Goal: Information Seeking & Learning: Learn about a topic

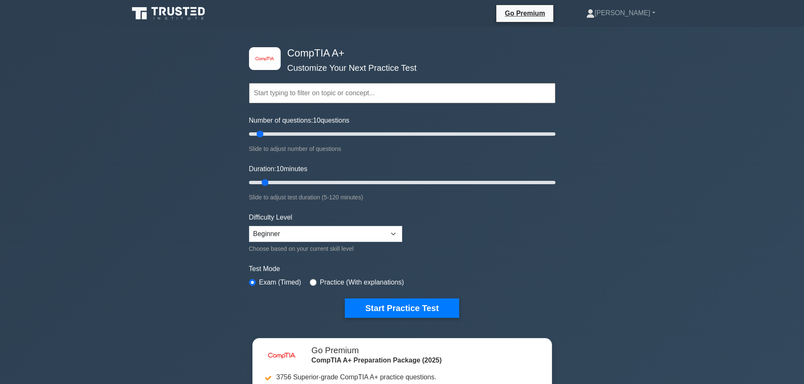
click at [635, 164] on div "image/svg+xml CompTIA A+ Customize Your Next Practice Test Topics Hardware Oper…" at bounding box center [402, 275] width 804 height 497
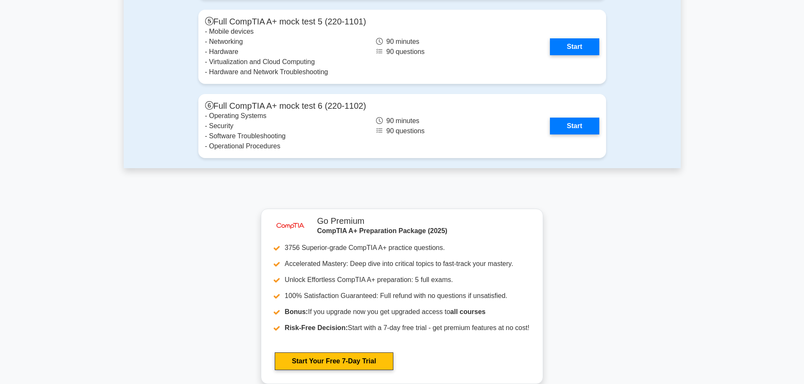
scroll to position [2474, 0]
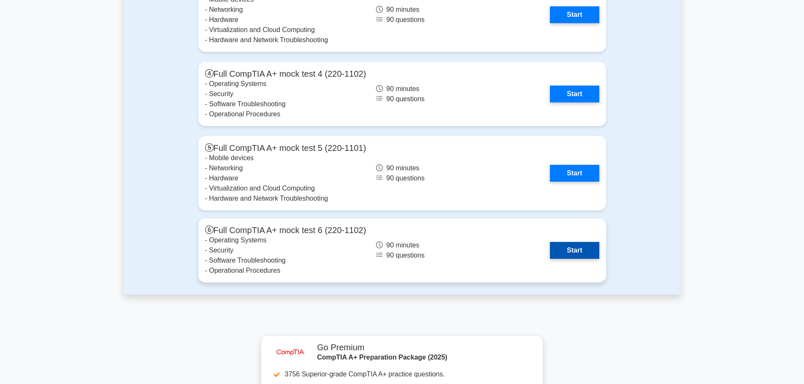
click at [563, 250] on link "Start" at bounding box center [574, 250] width 49 height 17
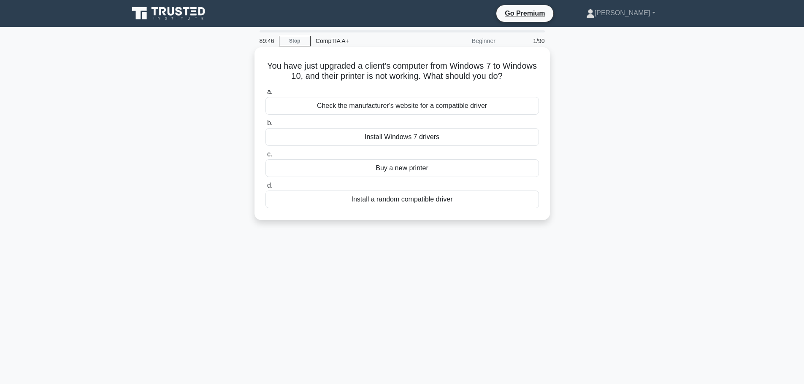
click at [366, 108] on div "Check the manufacturer's website for a compatible driver" at bounding box center [401, 106] width 273 height 18
click at [265, 95] on input "a. Check the manufacturer's website for a compatible driver" at bounding box center [265, 91] width 0 height 5
click at [417, 167] on div "Anti-static mat" at bounding box center [401, 168] width 273 height 18
click at [265, 157] on input "c. Anti-static mat" at bounding box center [265, 154] width 0 height 5
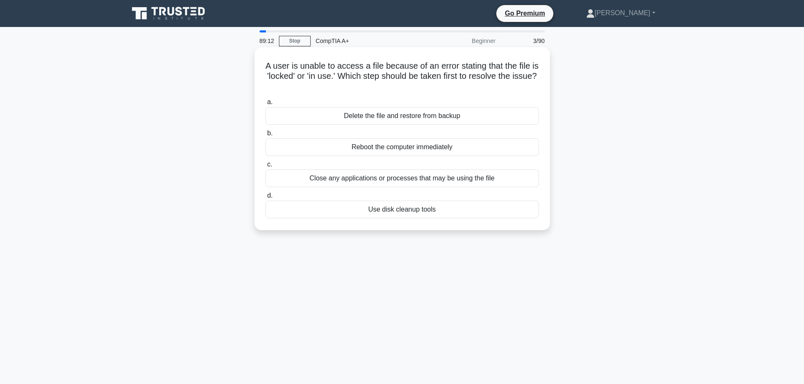
click at [358, 181] on div "Close any applications or processes that may be using the file" at bounding box center [401, 179] width 273 height 18
click at [265, 167] on input "c. Close any applications or processes that may be using the file" at bounding box center [265, 164] width 0 height 5
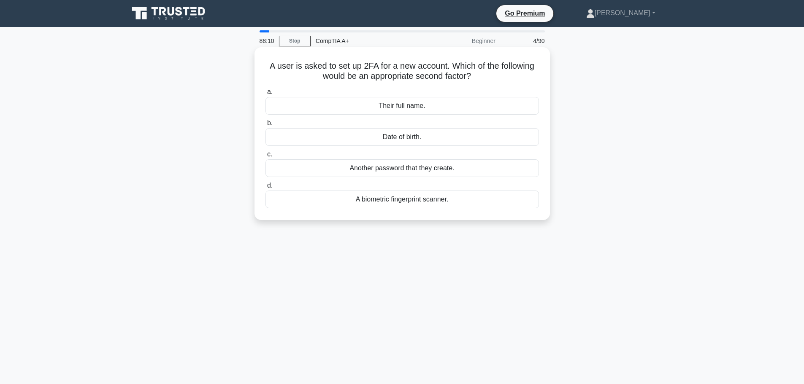
click at [449, 201] on div "A biometric fingerprint scanner." at bounding box center [401, 200] width 273 height 18
click at [265, 189] on input "d. A biometric fingerprint scanner." at bounding box center [265, 185] width 0 height 5
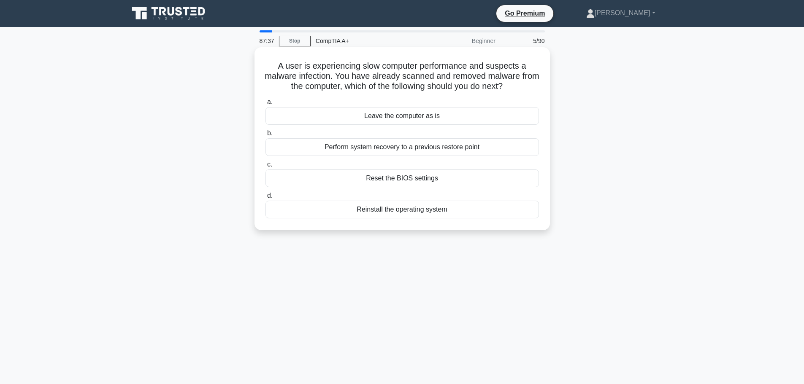
click at [384, 147] on div "Perform system recovery to a previous restore point" at bounding box center [401, 147] width 273 height 18
click at [265, 136] on input "b. Perform system recovery to a previous restore point" at bounding box center [265, 133] width 0 height 5
click at [380, 151] on div "Create scheduled patch compliance reports" at bounding box center [401, 147] width 273 height 18
click at [265, 136] on input "b. Create scheduled patch compliance reports" at bounding box center [265, 133] width 0 height 5
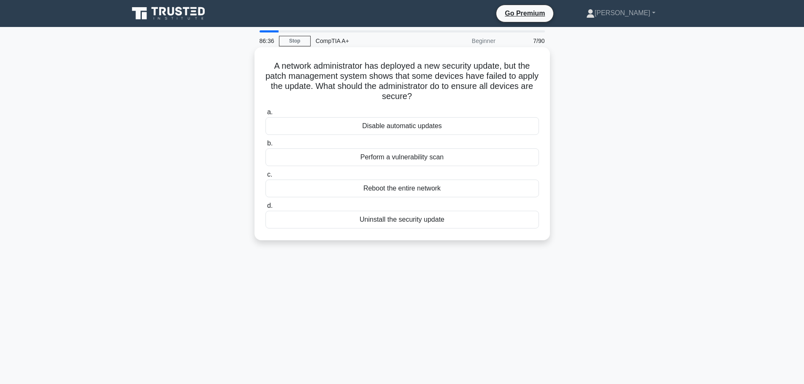
click at [420, 158] on div "Perform a vulnerability scan" at bounding box center [401, 157] width 273 height 18
click at [265, 146] on input "b. Perform a vulnerability scan" at bounding box center [265, 143] width 0 height 5
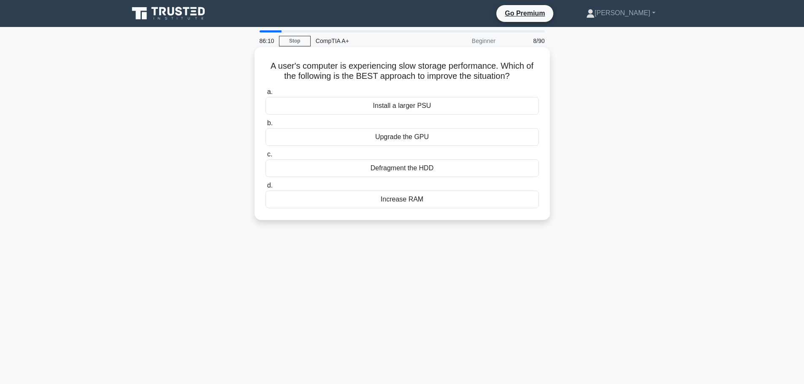
click at [432, 169] on div "Defragment the HDD" at bounding box center [401, 168] width 273 height 18
click at [265, 157] on input "c. Defragment the HDD" at bounding box center [265, 154] width 0 height 5
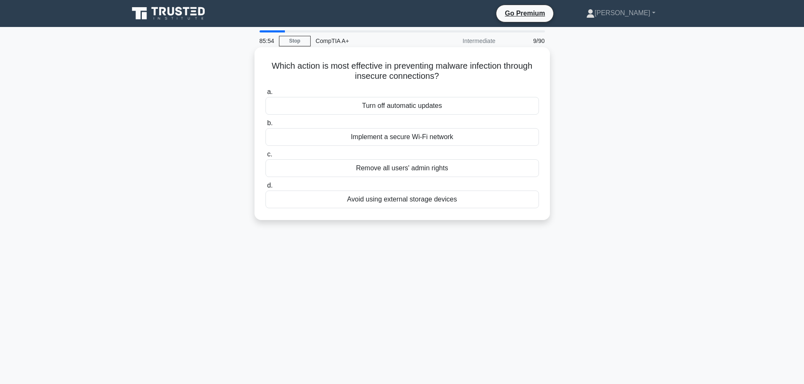
click at [437, 135] on div "Implement a secure Wi-Fi network" at bounding box center [401, 137] width 273 height 18
click at [421, 138] on div "Implement a secure Wi-Fi network" at bounding box center [401, 137] width 273 height 18
click at [265, 126] on input "b. Implement a secure Wi-Fi network" at bounding box center [265, 123] width 0 height 5
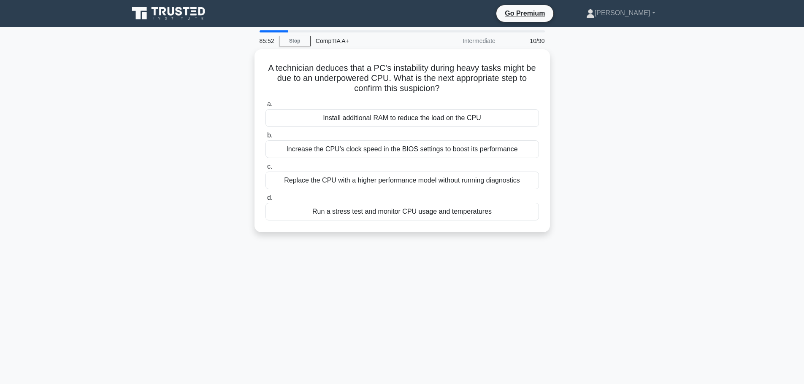
click at [703, 156] on main "85:52 Stop CompTIA A+ Intermediate 10/90 A technician deduces that a PC's insta…" at bounding box center [402, 241] width 804 height 429
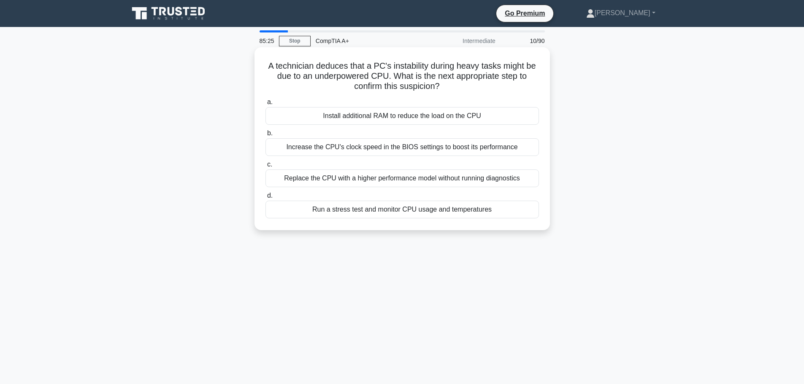
click at [357, 210] on div "Run a stress test and monitor CPU usage and temperatures" at bounding box center [401, 210] width 273 height 18
click at [265, 199] on input "d. Run a stress test and monitor CPU usage and temperatures" at bounding box center [265, 195] width 0 height 5
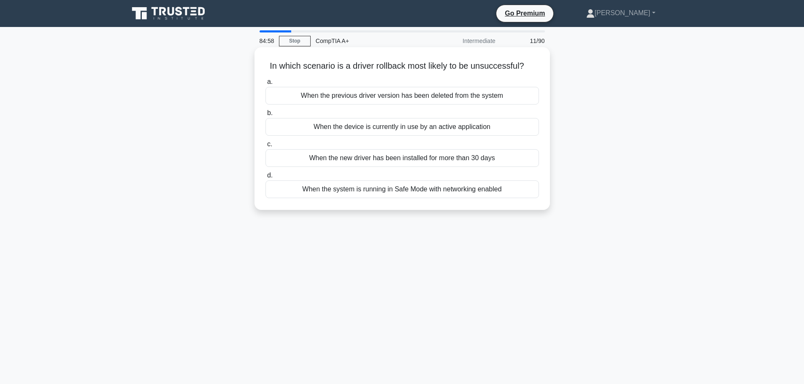
click at [471, 100] on div "When the previous driver version has been deleted from the system" at bounding box center [401, 96] width 273 height 18
click at [265, 85] on input "a. When the previous driver version has been deleted from the system" at bounding box center [265, 81] width 0 height 5
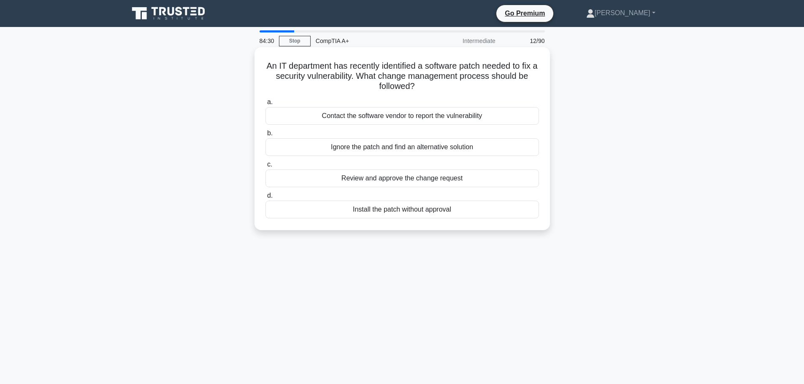
click at [391, 182] on div "Review and approve the change request" at bounding box center [401, 179] width 273 height 18
click at [265, 167] on input "c. Review and approve the change request" at bounding box center [265, 164] width 0 height 5
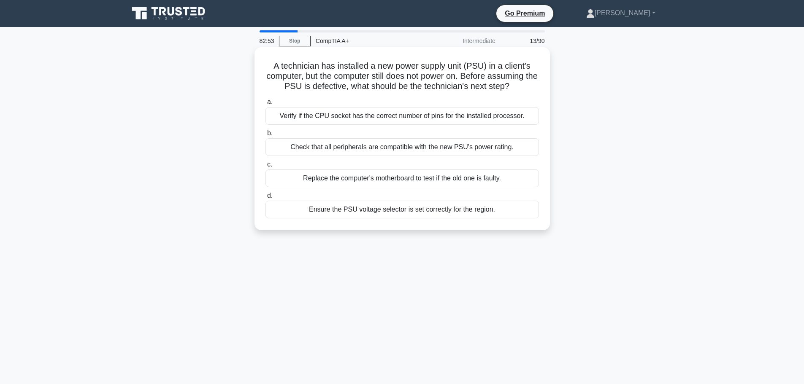
click at [414, 213] on div "Ensure the PSU voltage selector is set correctly for the region." at bounding box center [401, 210] width 273 height 18
click at [265, 199] on input "d. Ensure the PSU voltage selector is set correctly for the region." at bounding box center [265, 195] width 0 height 5
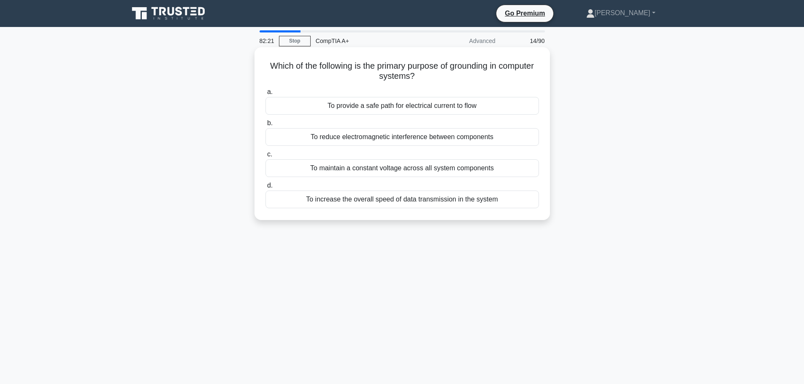
click at [352, 170] on div "To maintain a constant voltage across all system components" at bounding box center [401, 168] width 273 height 18
click at [265, 157] on input "c. To maintain a constant voltage across all system components" at bounding box center [265, 154] width 0 height 5
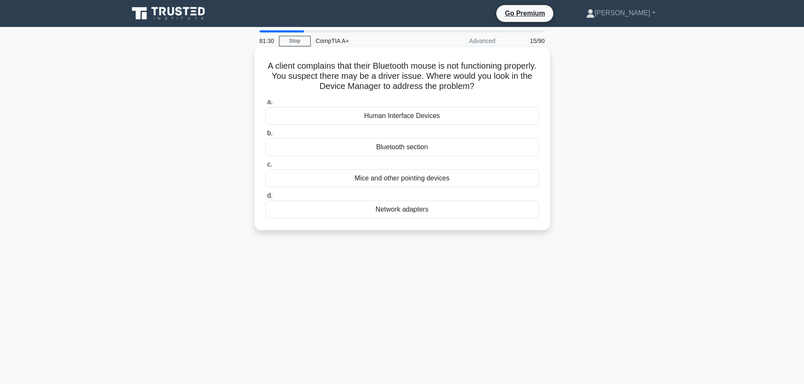
click at [438, 180] on div "Mice and other pointing devices" at bounding box center [401, 179] width 273 height 18
click at [265, 167] on input "c. Mice and other pointing devices" at bounding box center [265, 164] width 0 height 5
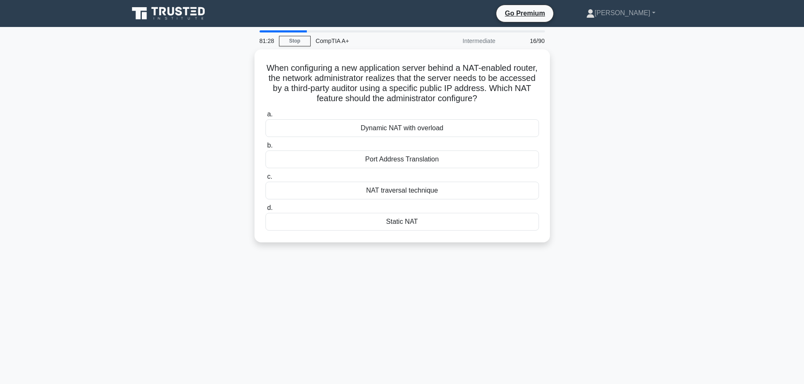
click at [615, 202] on div "When configuring a new application server behind a NAT-enabled router, the netw…" at bounding box center [402, 150] width 557 height 203
click at [498, 220] on div "Static NAT" at bounding box center [401, 220] width 273 height 18
click at [265, 209] on input "d. Static NAT" at bounding box center [265, 205] width 0 height 5
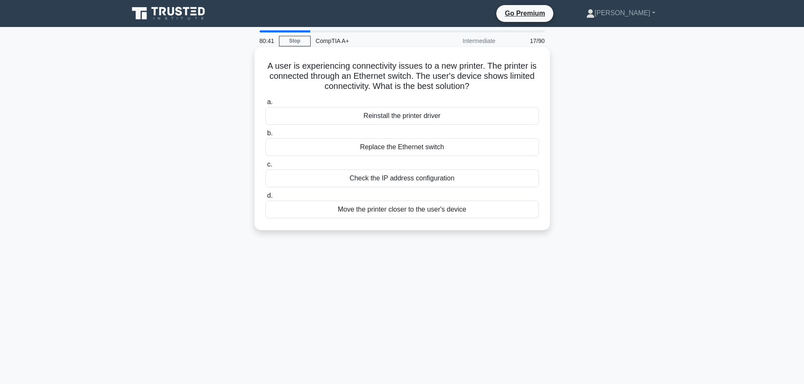
click at [407, 117] on div "Reinstall the printer driver" at bounding box center [401, 116] width 273 height 18
click at [265, 105] on input "a. Reinstall the printer driver" at bounding box center [265, 102] width 0 height 5
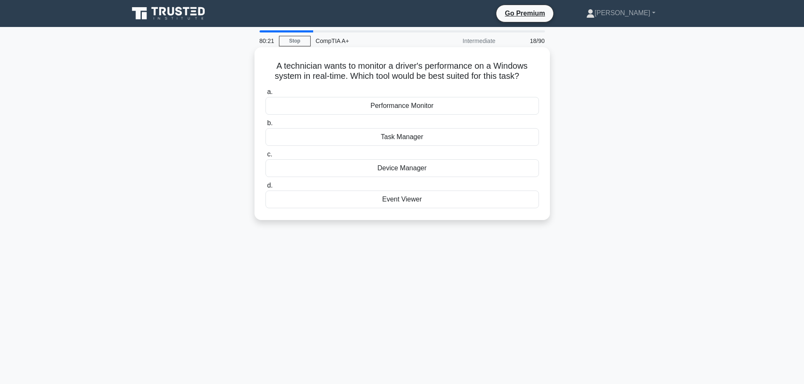
click at [418, 106] on div "Performance Monitor" at bounding box center [401, 106] width 273 height 18
click at [265, 95] on input "a. Performance Monitor" at bounding box center [265, 91] width 0 height 5
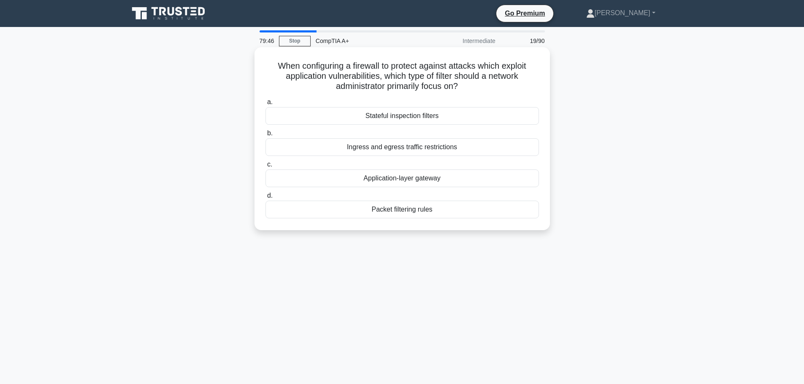
click at [426, 116] on div "Stateful inspection filters" at bounding box center [401, 116] width 273 height 18
click at [265, 105] on input "a. Stateful inspection filters" at bounding box center [265, 102] width 0 height 5
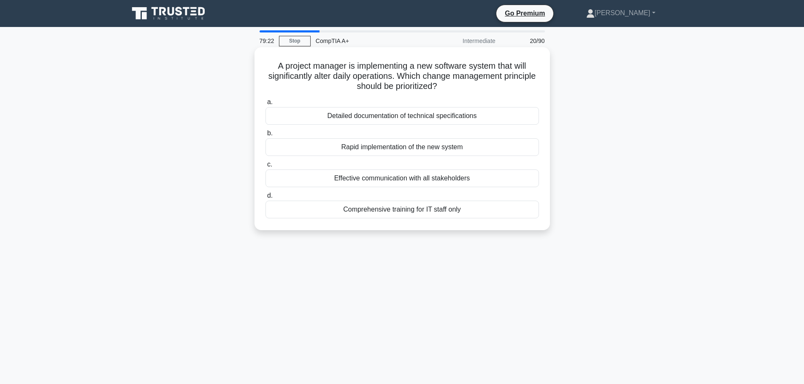
click at [447, 179] on div "Effective communication with all stakeholders" at bounding box center [401, 179] width 273 height 18
click at [265, 167] on input "c. Effective communication with all stakeholders" at bounding box center [265, 164] width 0 height 5
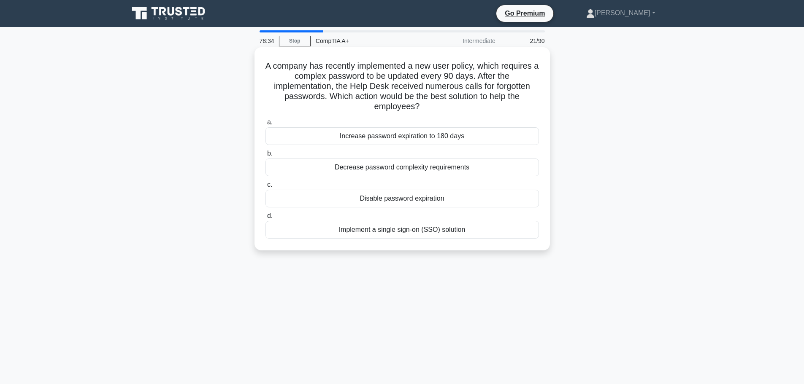
click at [454, 233] on div "Implement a single sign-on (SSO) solution" at bounding box center [401, 230] width 273 height 18
click at [265, 219] on input "d. Implement a single sign-on (SSO) solution" at bounding box center [265, 215] width 0 height 5
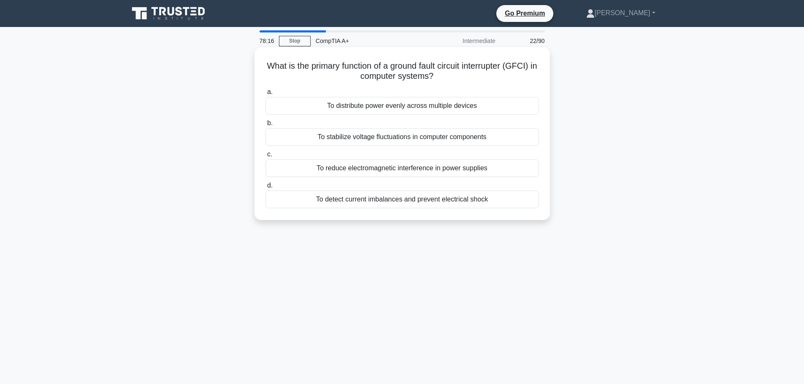
click at [395, 202] on div "To detect current imbalances and prevent electrical shock" at bounding box center [401, 200] width 273 height 18
click at [265, 189] on input "d. To detect current imbalances and prevent electrical shock" at bounding box center [265, 185] width 0 height 5
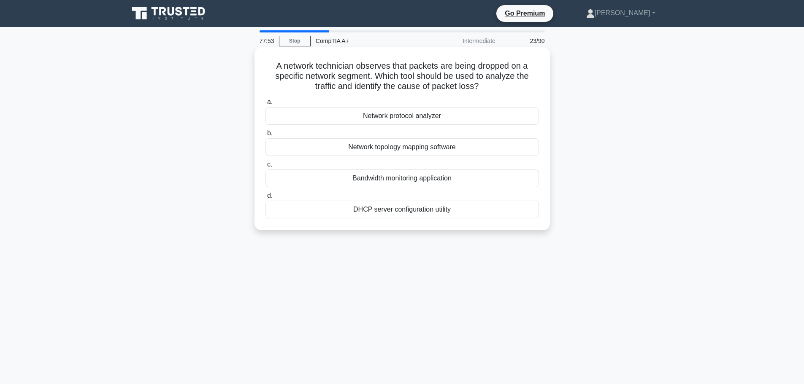
click at [391, 118] on div "Network protocol analyzer" at bounding box center [401, 116] width 273 height 18
click at [265, 105] on input "a. Network protocol analyzer" at bounding box center [265, 102] width 0 height 5
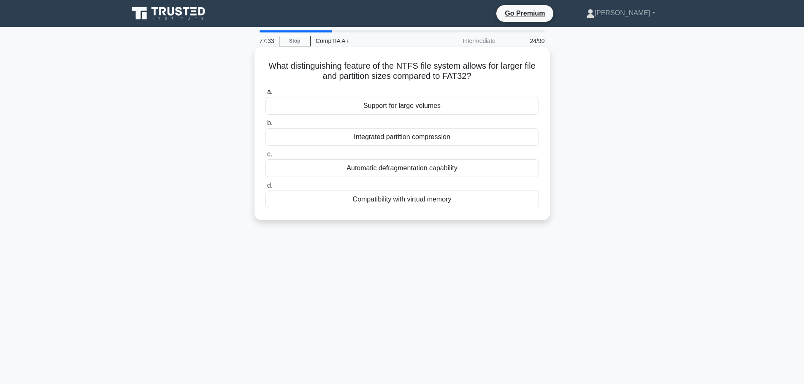
click at [425, 107] on div "Support for large volumes" at bounding box center [401, 106] width 273 height 18
click at [265, 95] on input "a. Support for large volumes" at bounding box center [265, 91] width 0 height 5
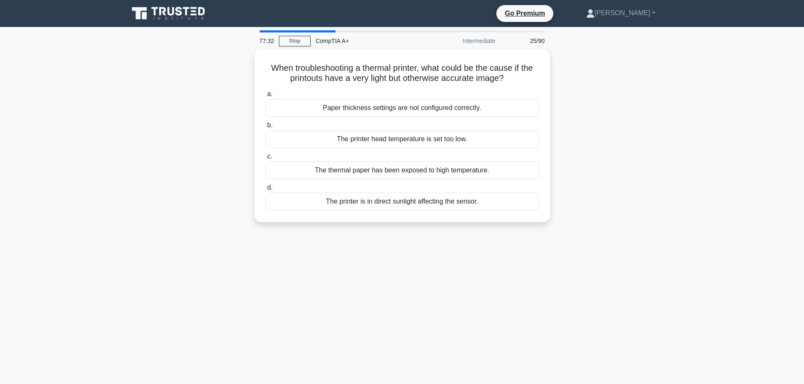
click at [715, 148] on main "77:32 Stop CompTIA A+ Intermediate 25/90 When troubleshooting a thermal printer…" at bounding box center [402, 241] width 804 height 429
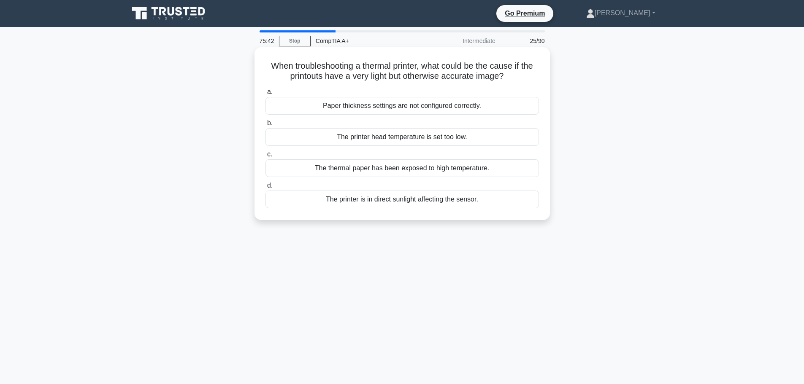
click at [472, 137] on div "The printer head temperature is set too low." at bounding box center [401, 137] width 273 height 18
click at [265, 126] on input "b. The printer head temperature is set too low." at bounding box center [265, 123] width 0 height 5
click at [408, 137] on div "Dual polarity protection" at bounding box center [401, 137] width 273 height 18
click at [265, 126] on input "b. Dual polarity protection" at bounding box center [265, 123] width 0 height 5
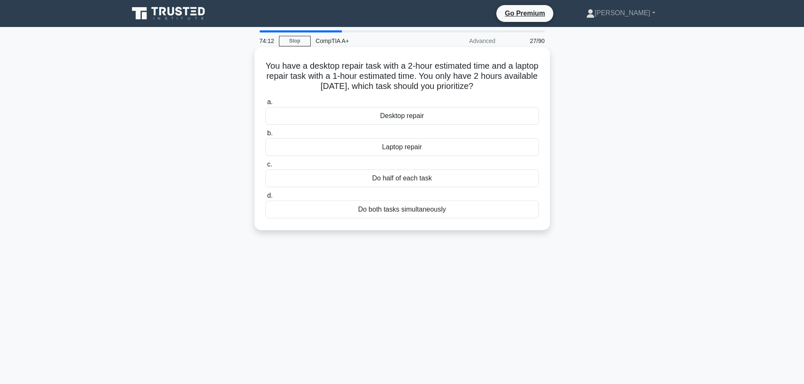
click at [434, 121] on div "Desktop repair" at bounding box center [401, 116] width 273 height 18
click at [265, 105] on input "a. Desktop repair" at bounding box center [265, 102] width 0 height 5
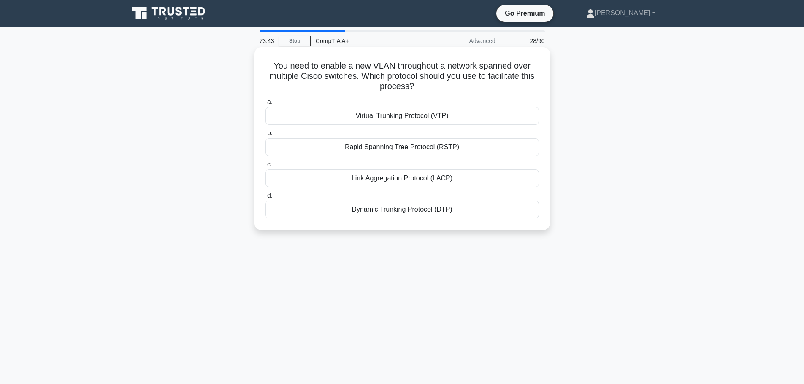
click at [437, 116] on div "Virtual Trunking Protocol (VTP)" at bounding box center [401, 116] width 273 height 18
click at [265, 105] on input "a. Virtual Trunking Protocol (VTP)" at bounding box center [265, 102] width 0 height 5
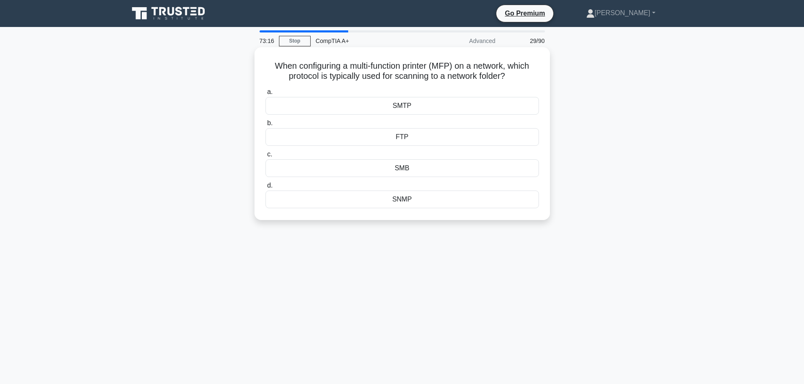
click at [407, 169] on div "SMB" at bounding box center [401, 168] width 273 height 18
click at [265, 157] on input "c. SMB" at bounding box center [265, 154] width 0 height 5
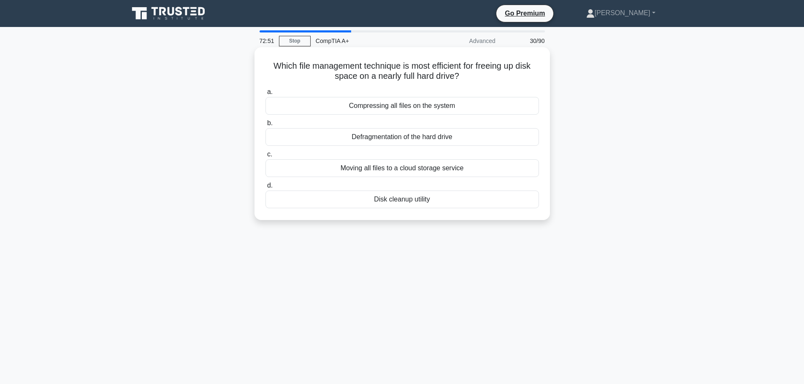
click at [431, 204] on div "Disk cleanup utility" at bounding box center [401, 200] width 273 height 18
click at [265, 189] on input "d. Disk cleanup utility" at bounding box center [265, 185] width 0 height 5
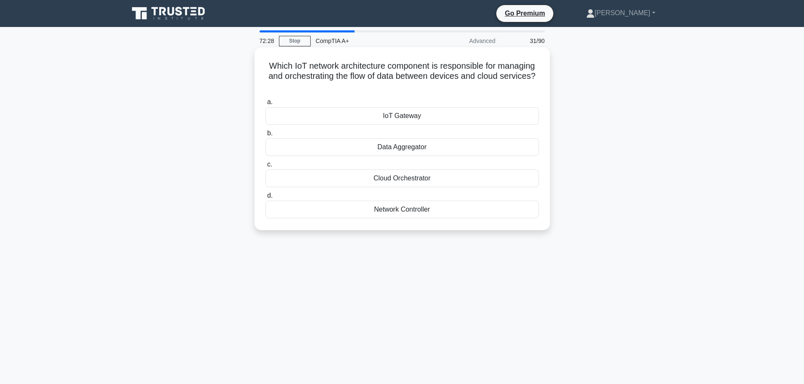
click at [402, 147] on div "Data Aggregator" at bounding box center [401, 147] width 273 height 18
click at [265, 136] on input "b. Data Aggregator" at bounding box center [265, 133] width 0 height 5
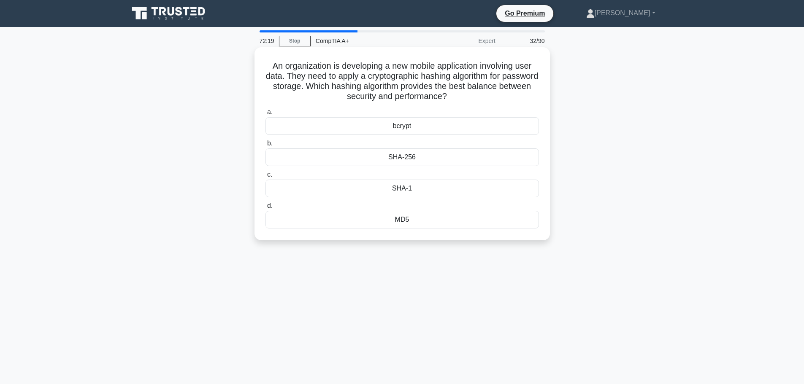
click at [407, 159] on div "SHA-256" at bounding box center [401, 157] width 273 height 18
click at [265, 146] on input "b. SHA-256" at bounding box center [265, 143] width 0 height 5
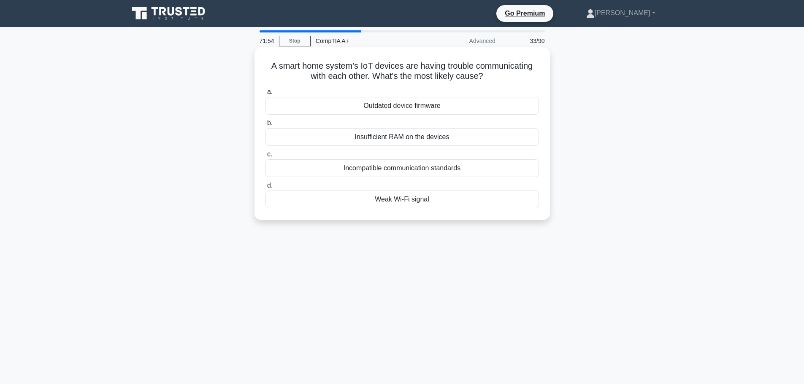
click at [431, 168] on div "Incompatible communication standards" at bounding box center [401, 168] width 273 height 18
click at [265, 157] on input "c. Incompatible communication standards" at bounding box center [265, 154] width 0 height 5
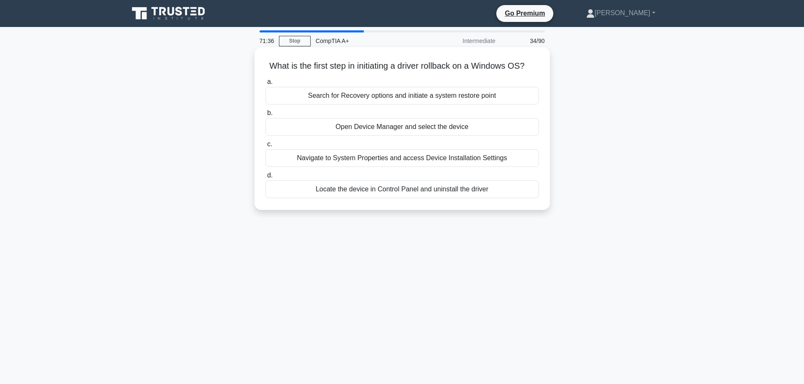
click at [429, 136] on div "Open Device Manager and select the device" at bounding box center [401, 127] width 273 height 18
click at [265, 116] on input "b. Open Device Manager and select the device" at bounding box center [265, 113] width 0 height 5
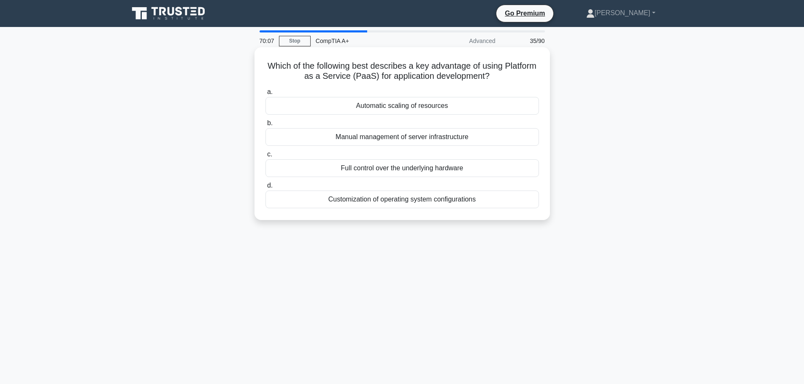
click at [451, 106] on div "Automatic scaling of resources" at bounding box center [401, 106] width 273 height 18
click at [265, 95] on input "a. Automatic scaling of resources" at bounding box center [265, 91] width 0 height 5
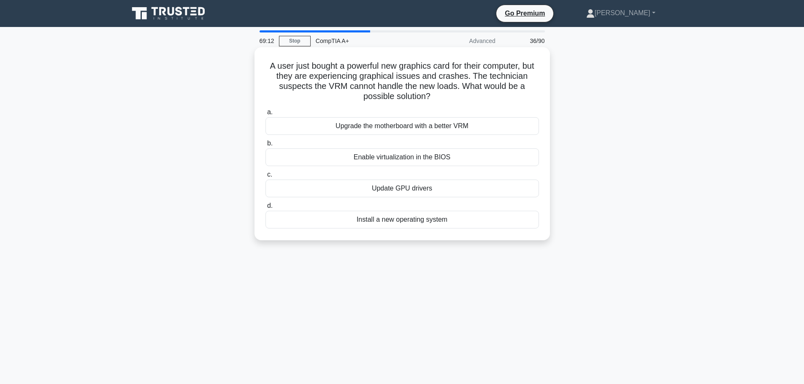
click at [424, 190] on div "Update GPU drivers" at bounding box center [401, 189] width 273 height 18
click at [265, 178] on input "c. Update GPU drivers" at bounding box center [265, 174] width 0 height 5
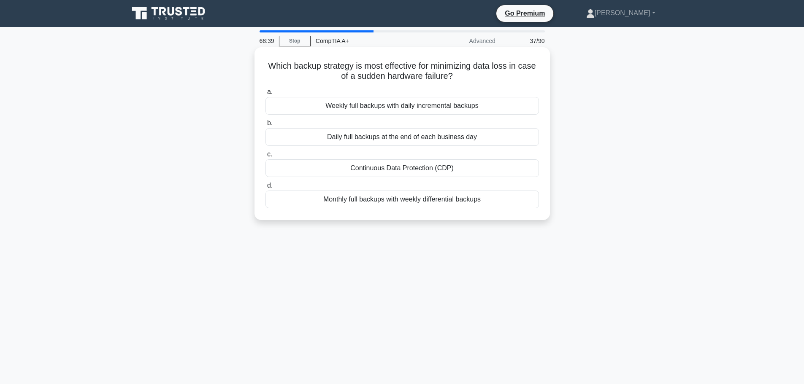
click at [349, 109] on div "Weekly full backups with daily incremental backups" at bounding box center [401, 106] width 273 height 18
click at [265, 95] on input "a. Weekly full backups with daily incremental backups" at bounding box center [265, 91] width 0 height 5
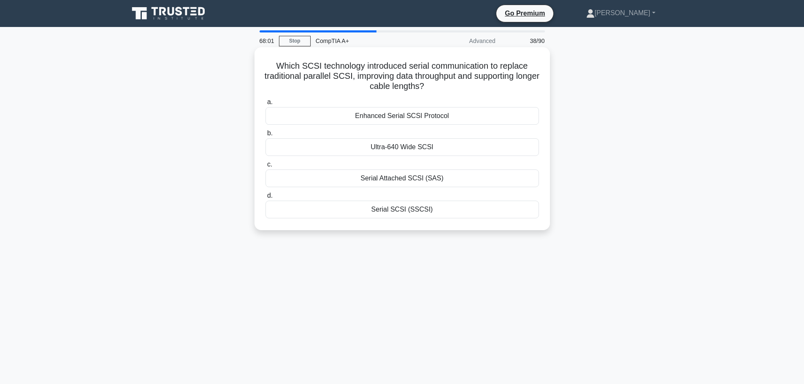
click at [412, 119] on div "Enhanced Serial SCSI Protocol" at bounding box center [401, 116] width 273 height 18
click at [265, 105] on input "a. Enhanced Serial SCSI Protocol" at bounding box center [265, 102] width 0 height 5
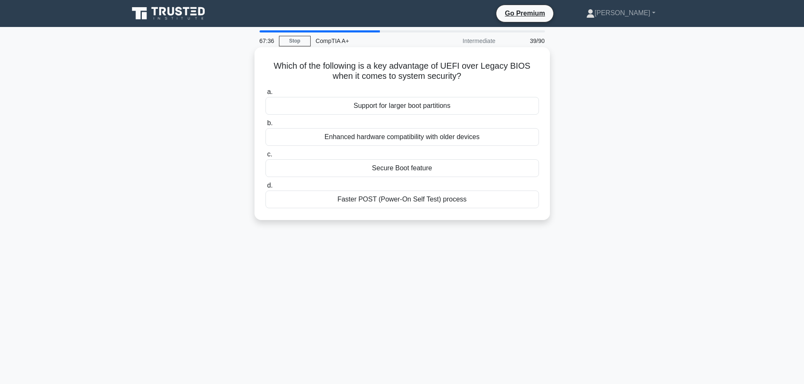
click at [441, 109] on div "Support for larger boot partitions" at bounding box center [401, 106] width 273 height 18
click at [265, 95] on input "a. Support for larger boot partitions" at bounding box center [265, 91] width 0 height 5
click at [410, 105] on div "Low toner or ink cartridge" at bounding box center [401, 106] width 273 height 18
click at [265, 95] on input "a. Low toner or ink cartridge" at bounding box center [265, 91] width 0 height 5
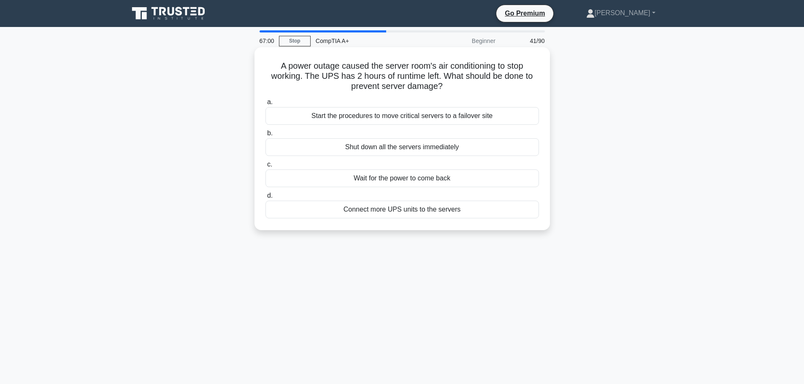
click at [465, 116] on div "Start the procedures to move critical servers to a failover site" at bounding box center [401, 116] width 273 height 18
click at [265, 105] on input "a. Start the procedures to move critical servers to a failover site" at bounding box center [265, 102] width 0 height 5
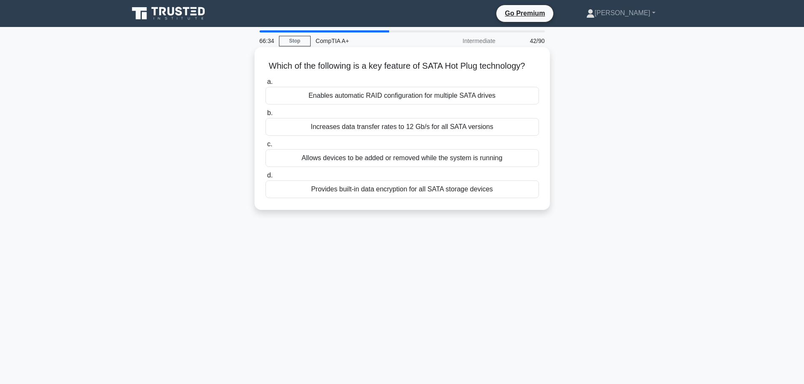
click at [460, 167] on div "Allows devices to be added or removed while the system is running" at bounding box center [401, 158] width 273 height 18
click at [265, 147] on input "c. Allows devices to be added or removed while the system is running" at bounding box center [265, 144] width 0 height 5
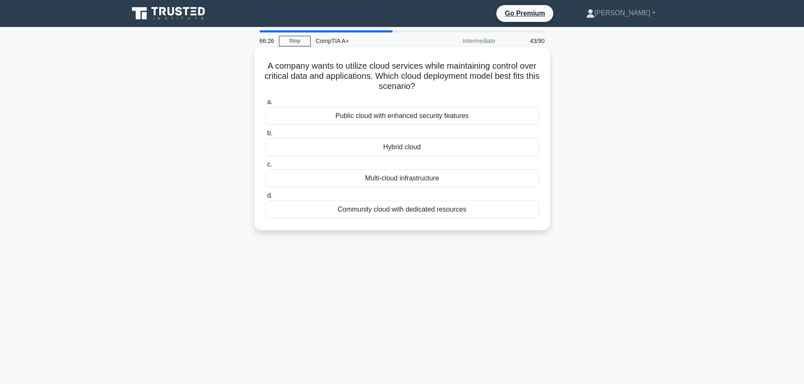
click at [450, 147] on div "Hybrid cloud" at bounding box center [401, 147] width 273 height 18
click at [265, 136] on input "b. Hybrid cloud" at bounding box center [265, 133] width 0 height 5
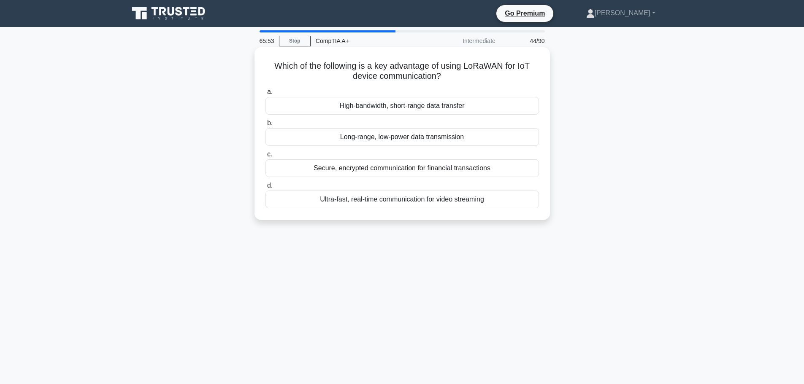
click at [410, 140] on div "Long-range, low-power data transmission" at bounding box center [401, 137] width 273 height 18
click at [265, 126] on input "b. Long-range, low-power data transmission" at bounding box center [265, 123] width 0 height 5
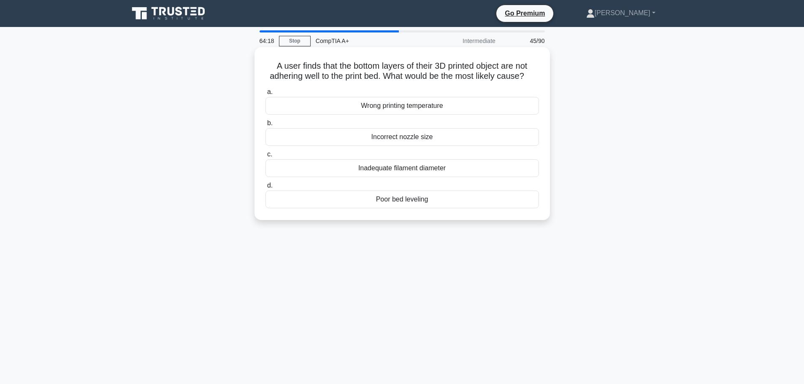
click at [437, 208] on div "Poor bed leveling" at bounding box center [401, 200] width 273 height 18
click at [265, 189] on input "d. Poor bed leveling" at bounding box center [265, 185] width 0 height 5
click at [457, 200] on div "To provide additional power to the display" at bounding box center [401, 200] width 273 height 18
click at [265, 189] on input "d. To provide additional power to the display" at bounding box center [265, 185] width 0 height 5
click at [440, 200] on div "GPS and RFID" at bounding box center [401, 200] width 273 height 18
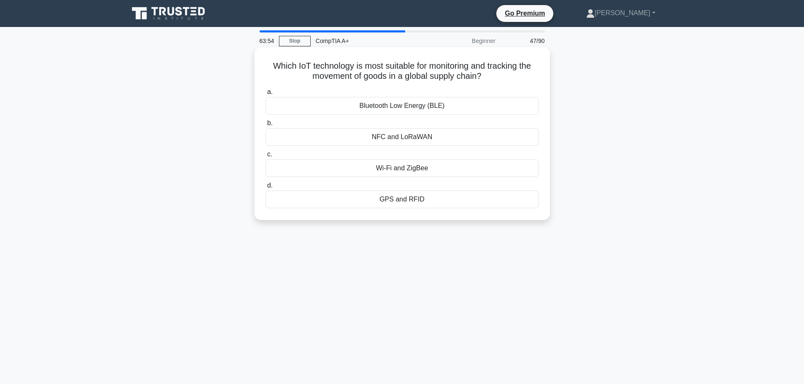
click at [265, 189] on input "d. GPS and RFID" at bounding box center [265, 185] width 0 height 5
click at [453, 135] on div "Check the printer connection and settings" at bounding box center [401, 137] width 273 height 18
click at [265, 126] on input "b. Check the printer connection and settings" at bounding box center [265, 123] width 0 height 5
click at [446, 200] on div "Check for background processes and malware" at bounding box center [401, 200] width 273 height 18
click at [265, 189] on input "d. Check for background processes and malware" at bounding box center [265, 185] width 0 height 5
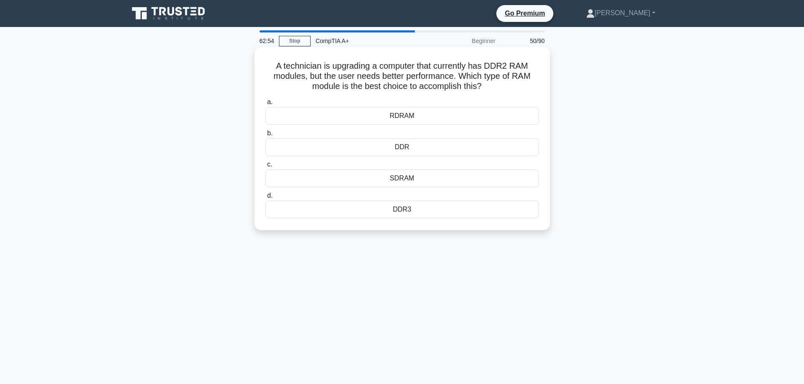
click at [437, 212] on div "DDR3" at bounding box center [401, 210] width 273 height 18
click at [265, 199] on input "d. DDR3" at bounding box center [265, 195] width 0 height 5
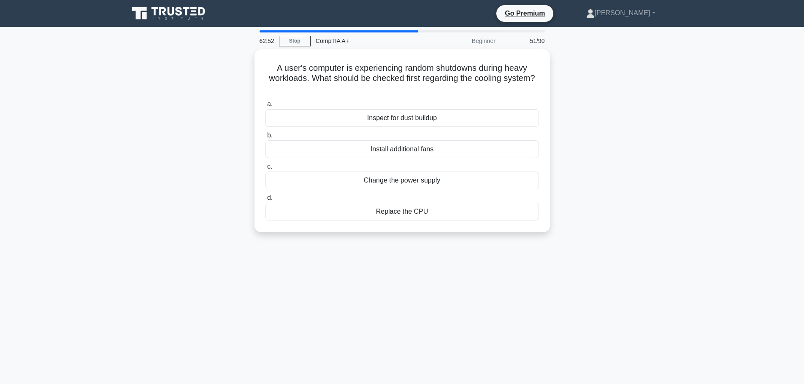
click at [634, 183] on div "A user's computer is experiencing random shutdowns during heavy workloads. What…" at bounding box center [402, 145] width 557 height 193
click at [410, 115] on div "Inspect for dust buildup" at bounding box center [401, 116] width 273 height 18
click at [265, 105] on input "a. Inspect for dust buildup" at bounding box center [265, 102] width 0 height 5
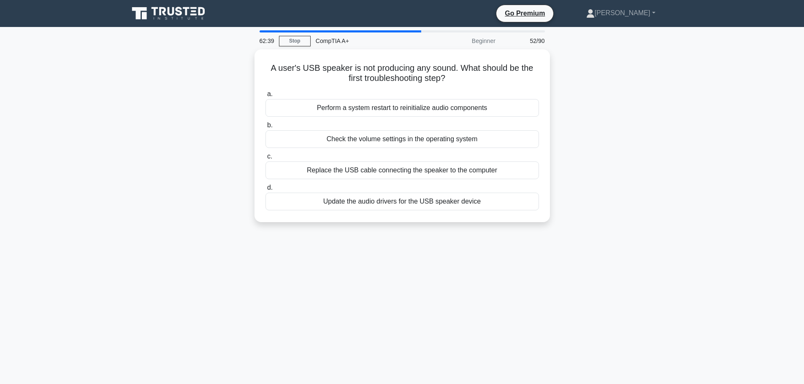
click at [590, 191] on div "A user's USB speaker is not producing any sound. What should be the first troub…" at bounding box center [402, 140] width 557 height 183
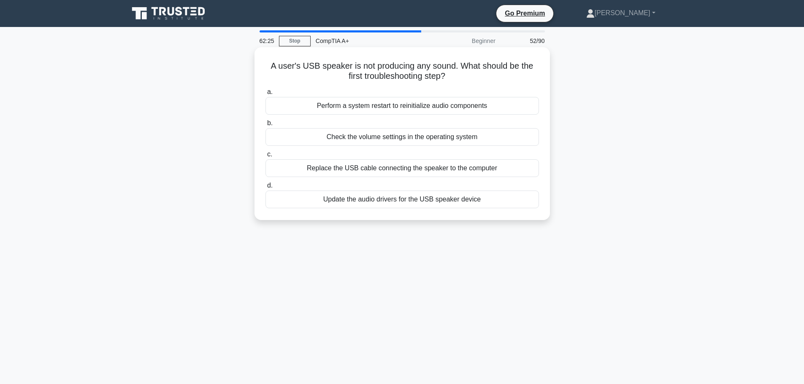
click at [413, 140] on div "Check the volume settings in the operating system" at bounding box center [401, 137] width 273 height 18
click at [265, 126] on input "b. Check the volume settings in the operating system" at bounding box center [265, 123] width 0 height 5
click at [456, 138] on div "To maintain a stable output voltage" at bounding box center [401, 137] width 273 height 18
click at [265, 126] on input "b. To maintain a stable output voltage" at bounding box center [265, 123] width 0 height 5
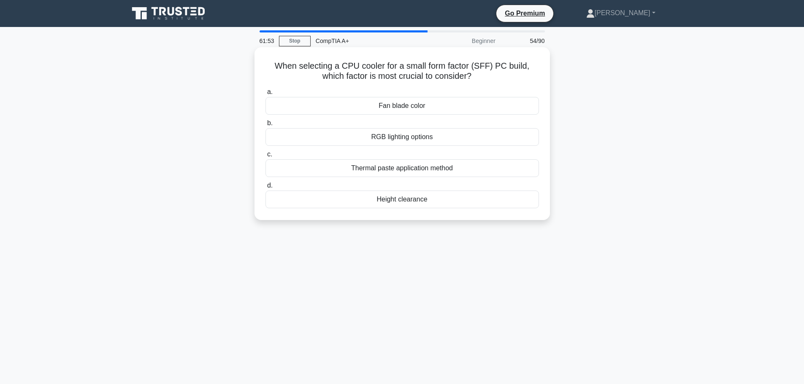
click at [431, 200] on div "Height clearance" at bounding box center [401, 200] width 273 height 18
click at [265, 189] on input "d. Height clearance" at bounding box center [265, 185] width 0 height 5
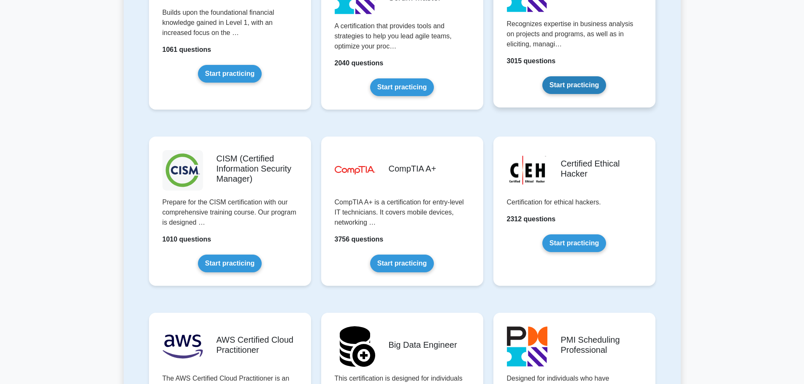
scroll to position [1181, 0]
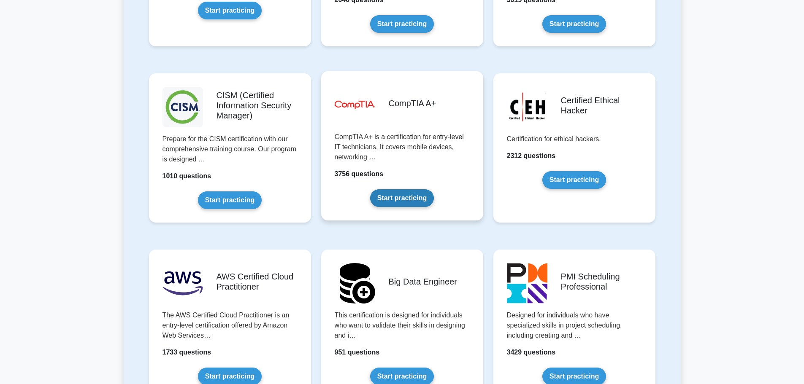
click at [399, 189] on link "Start practicing" at bounding box center [402, 198] width 64 height 18
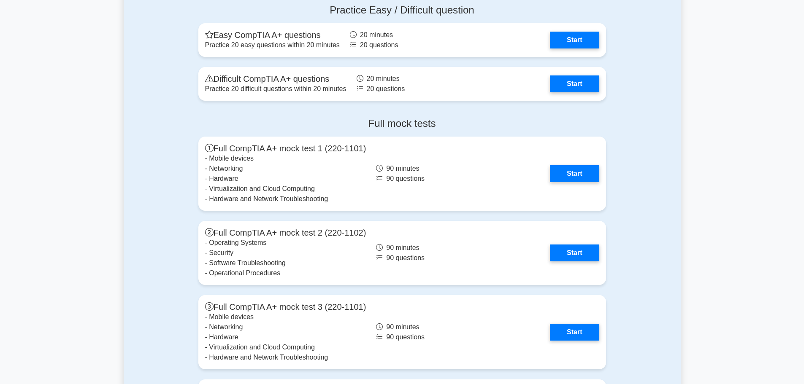
scroll to position [2151, 0]
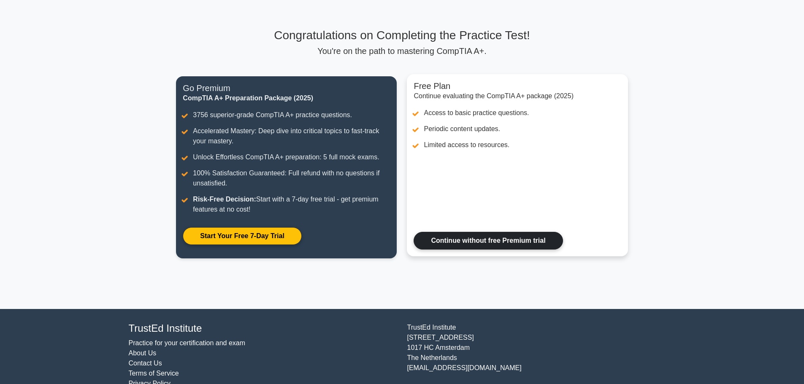
scroll to position [57, 0]
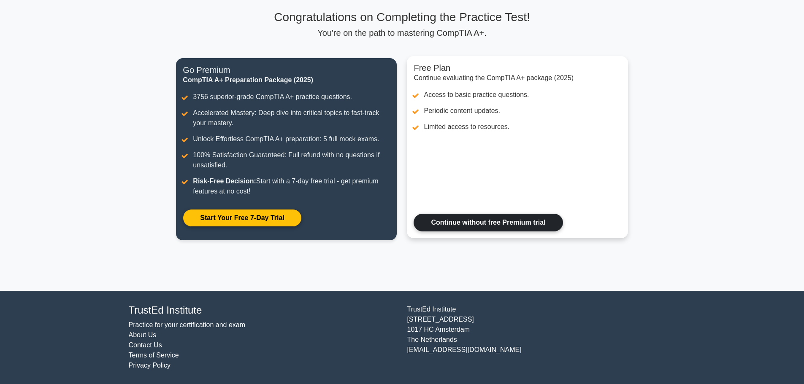
click at [526, 225] on link "Continue without free Premium trial" at bounding box center [487, 223] width 149 height 18
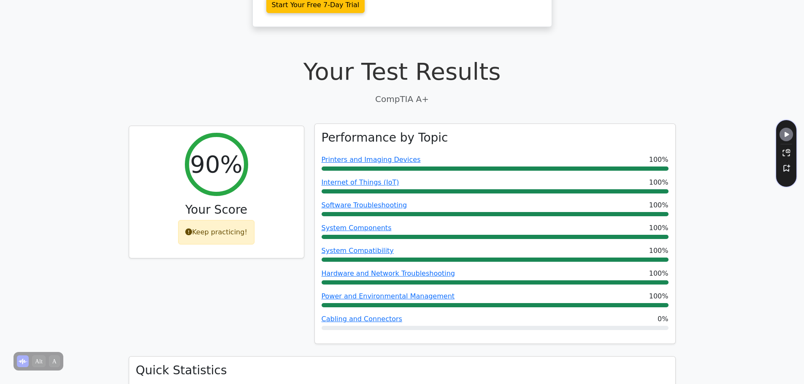
scroll to position [548, 0]
